Goal: Task Accomplishment & Management: Use online tool/utility

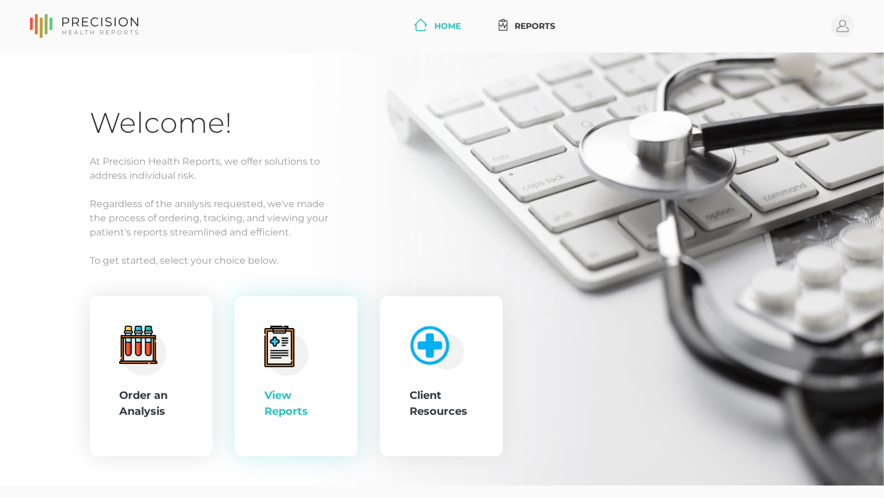
click at [266, 376] on div "View Reports" at bounding box center [296, 376] width 64 height 101
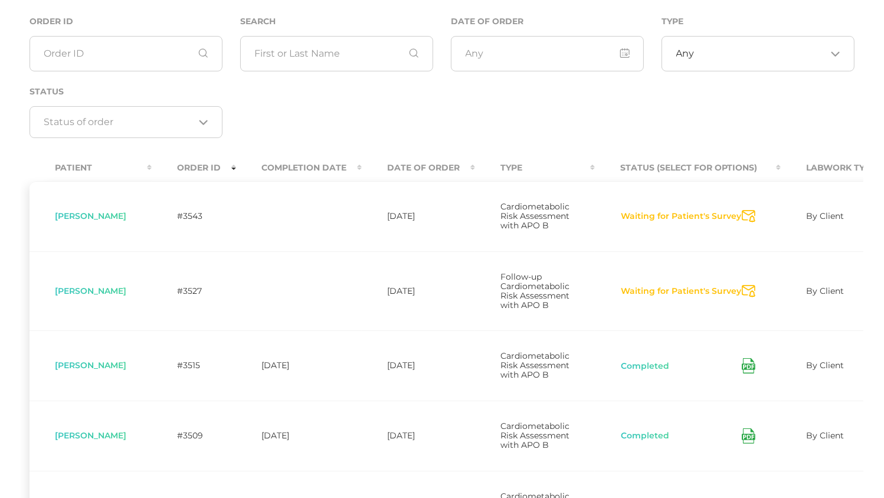
scroll to position [117, 0]
click at [752, 224] on icon "Send Notification" at bounding box center [749, 218] width 14 height 12
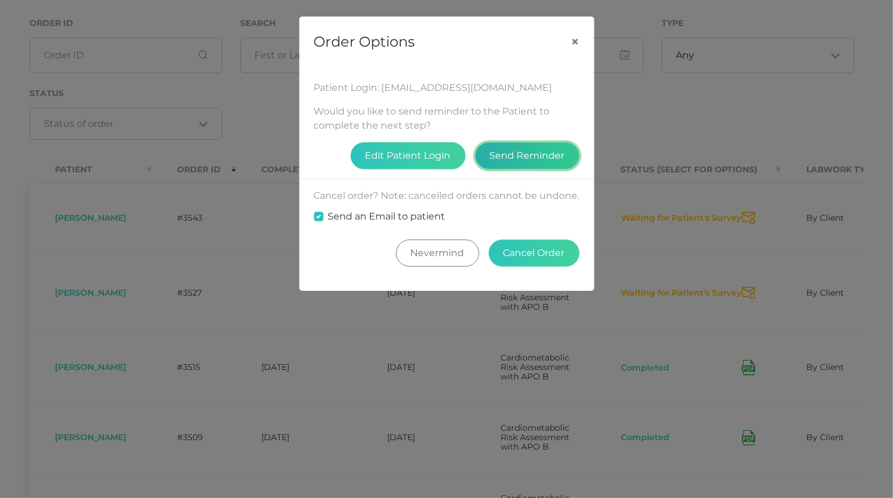
click at [517, 159] on button "Send Reminder" at bounding box center [527, 155] width 104 height 27
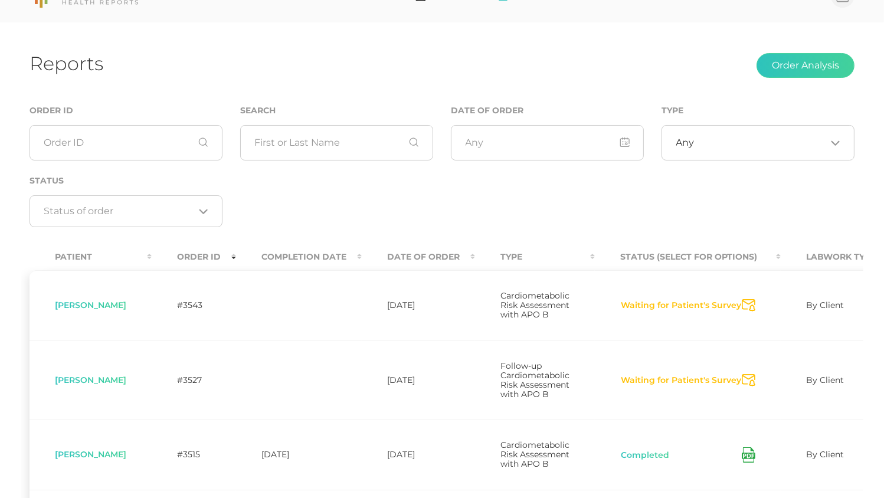
scroll to position [0, 0]
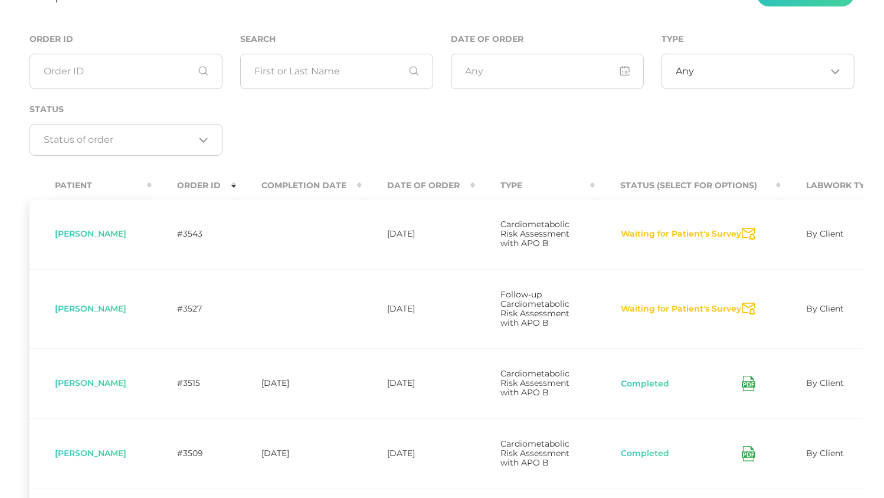
scroll to position [117, 0]
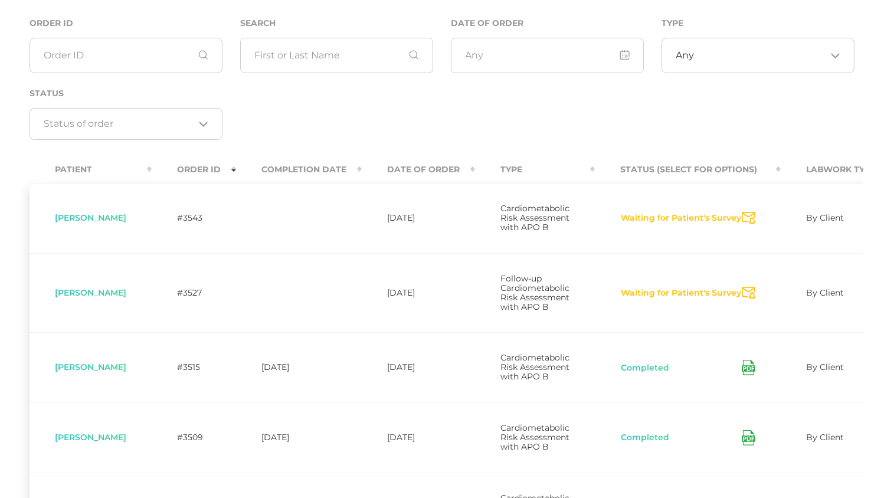
click at [745, 219] on icon "Send Notification" at bounding box center [749, 218] width 14 height 12
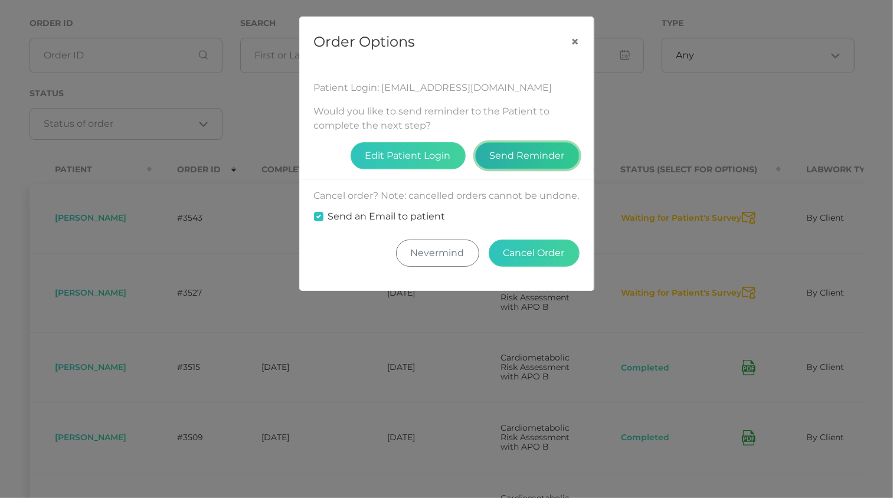
click at [516, 156] on button "Send Reminder" at bounding box center [527, 155] width 104 height 27
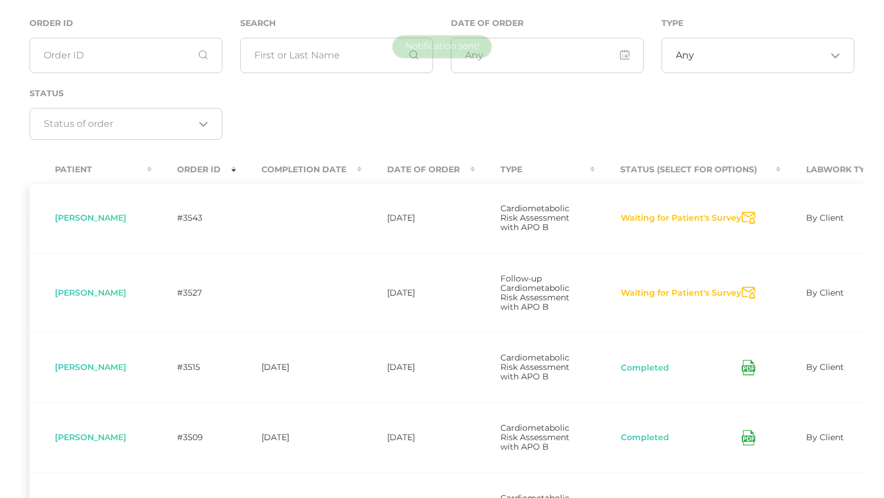
click at [759, 223] on td "Waiting for Patient's Survey Send Notification" at bounding box center [688, 218] width 186 height 70
click at [750, 221] on icon "Send Notification" at bounding box center [749, 218] width 14 height 12
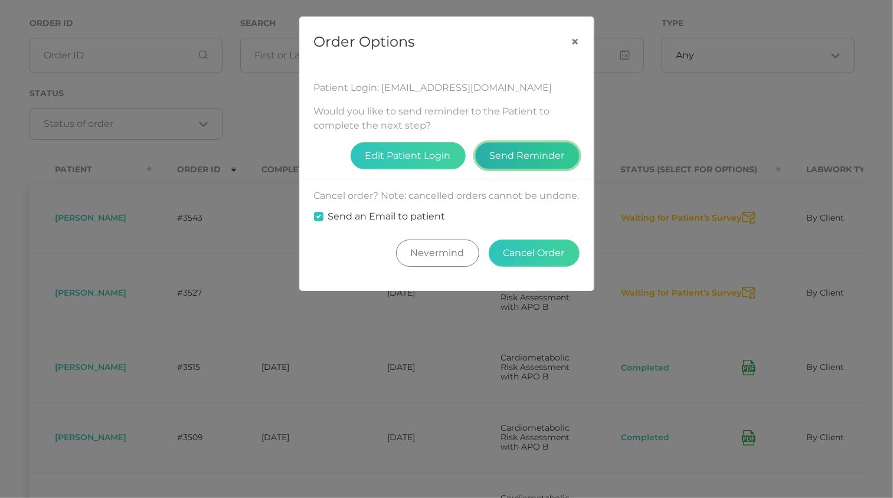
click at [552, 146] on button "Send Reminder" at bounding box center [527, 155] width 104 height 27
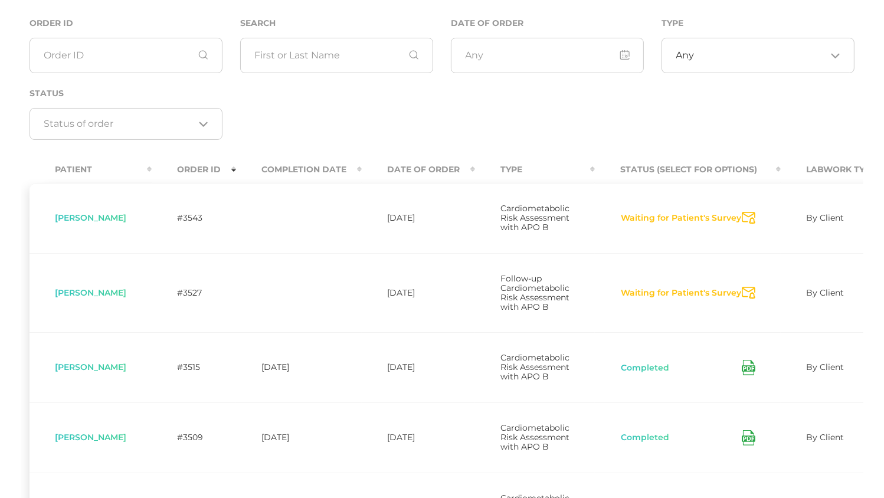
click at [744, 224] on icon "Send Notification" at bounding box center [749, 218] width 14 height 12
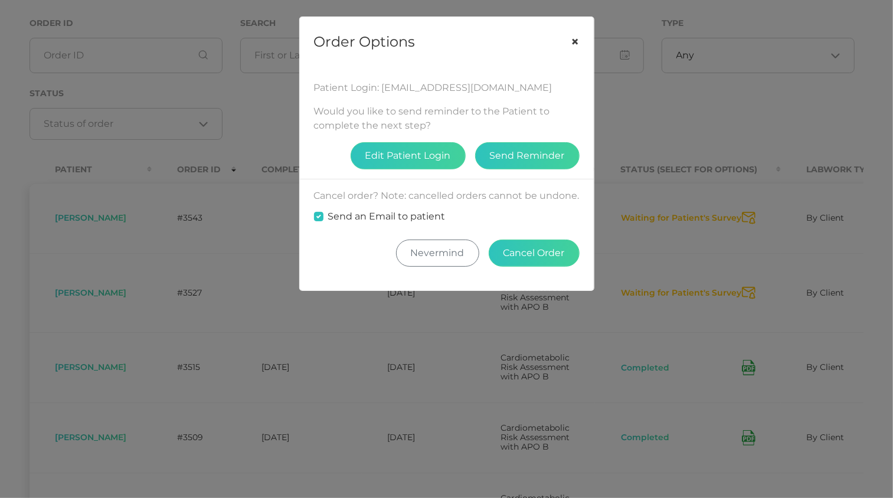
click at [579, 43] on button "×" at bounding box center [575, 42] width 37 height 50
